Goal: Transaction & Acquisition: Purchase product/service

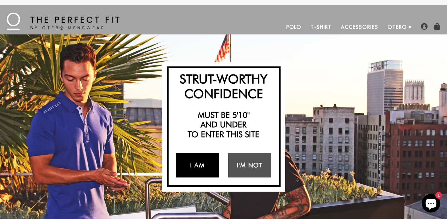
click at [204, 167] on link "I Am" at bounding box center [197, 165] width 43 height 25
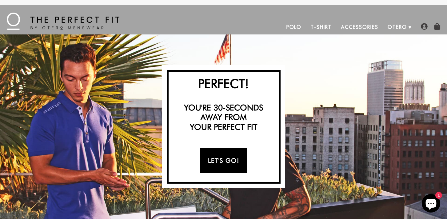
click at [224, 162] on link "Let's Go!" at bounding box center [223, 160] width 46 height 25
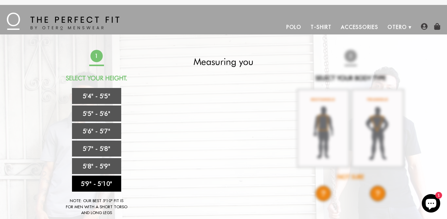
click at [105, 183] on link "5'9" - 5'10"" at bounding box center [96, 183] width 49 height 16
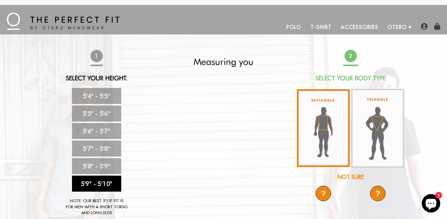
click at [329, 126] on img at bounding box center [323, 128] width 53 height 78
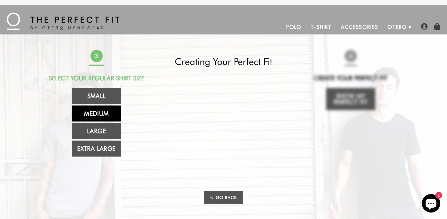
click at [104, 111] on link "Medium" at bounding box center [96, 113] width 49 height 16
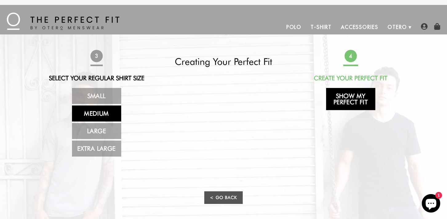
click at [359, 98] on link "Show My Perfect Fit" at bounding box center [350, 99] width 49 height 22
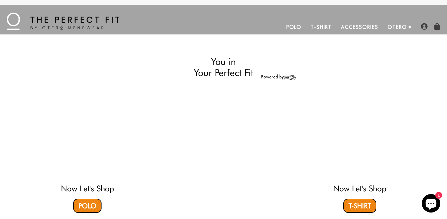
select select "59-510"
select select "M"
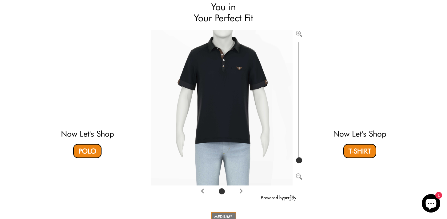
scroll to position [53, 0]
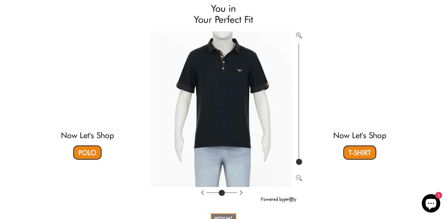
type input "100"
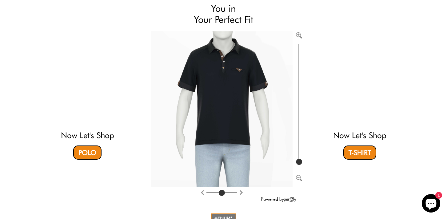
drag, startPoint x: 300, startPoint y: 162, endPoint x: 300, endPoint y: 174, distance: 12.3
click at [300, 166] on input "range" at bounding box center [298, 104] width 6 height 124
click at [93, 153] on link "Polo" at bounding box center [87, 152] width 28 height 14
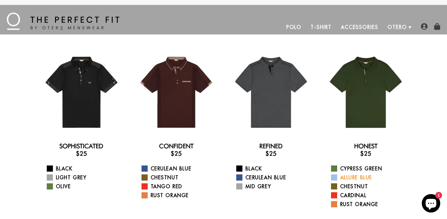
click at [351, 177] on link "Allure Blue" at bounding box center [369, 177] width 77 height 7
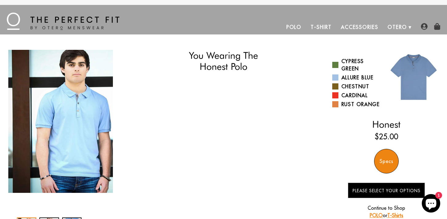
select select "59-510"
select select "M"
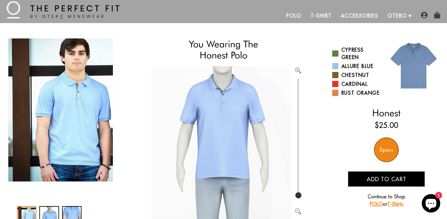
scroll to position [11, 0]
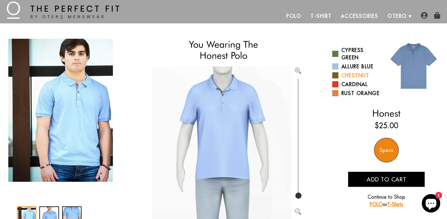
click at [352, 76] on link "Chestnut" at bounding box center [357, 75] width 50 height 7
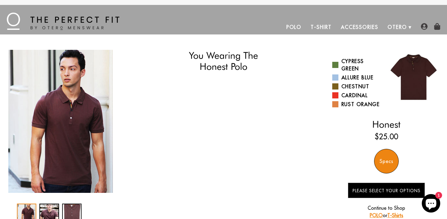
select select "59-510"
select select "M"
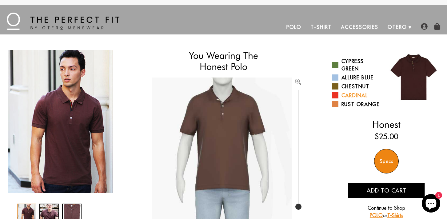
click at [361, 95] on link "Cardinal" at bounding box center [357, 95] width 50 height 7
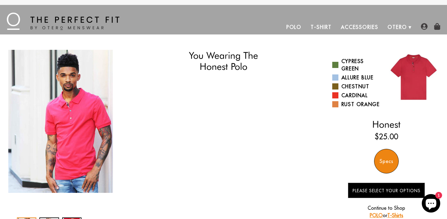
select select "59-510"
select select "M"
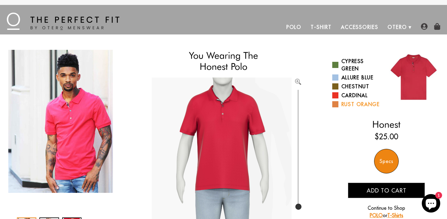
click at [363, 103] on link "Rust Orange" at bounding box center [357, 103] width 50 height 7
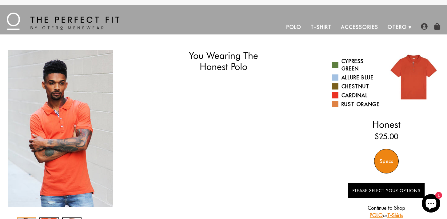
select select "59-510"
select select "M"
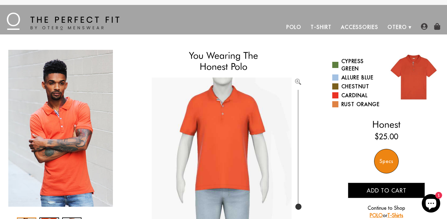
click at [353, 26] on link "Accessories" at bounding box center [359, 27] width 47 height 15
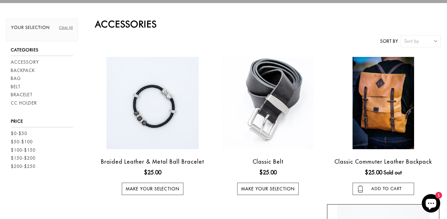
scroll to position [30, 0]
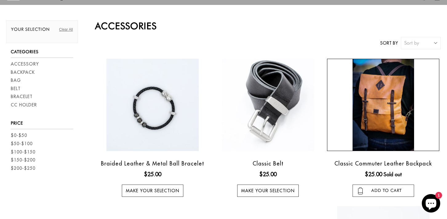
click at [381, 101] on img at bounding box center [382, 105] width 61 height 92
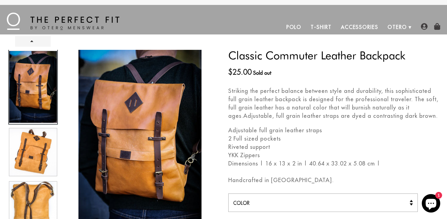
click at [33, 154] on div at bounding box center [32, 139] width 49 height 178
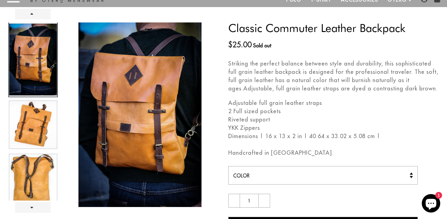
scroll to position [38, 0]
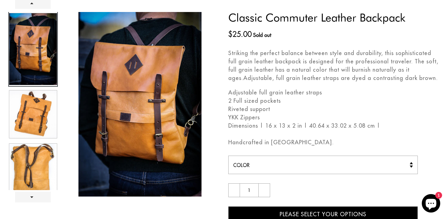
click at [295, 164] on select "Color Light Tan" at bounding box center [323, 165] width 190 height 18
select select "Light Tan"
click at [228, 156] on select "Color Light Tan" at bounding box center [323, 165] width 190 height 18
